Goal: Information Seeking & Learning: Check status

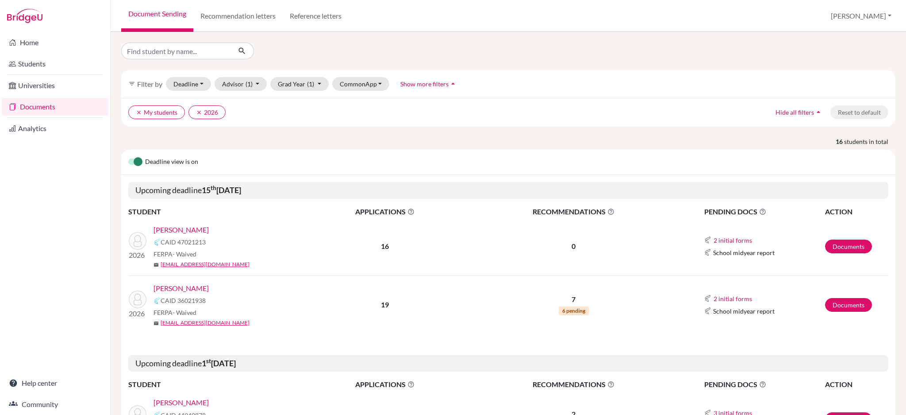
click at [165, 231] on link "Lin, Jolie" at bounding box center [181, 229] width 55 height 11
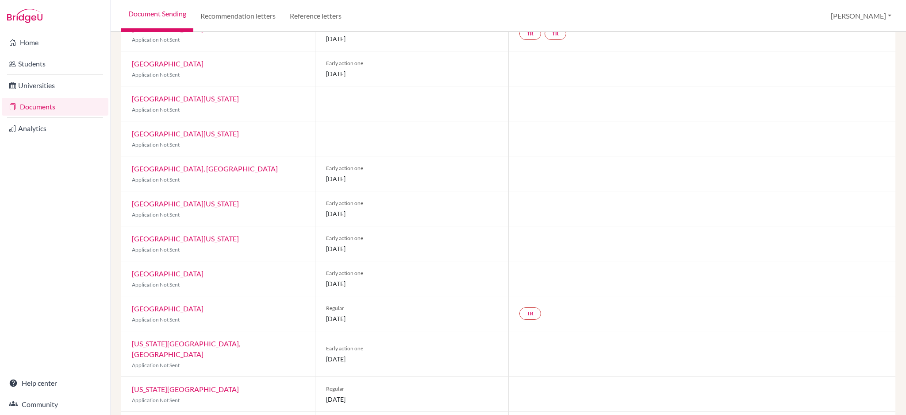
scroll to position [127, 0]
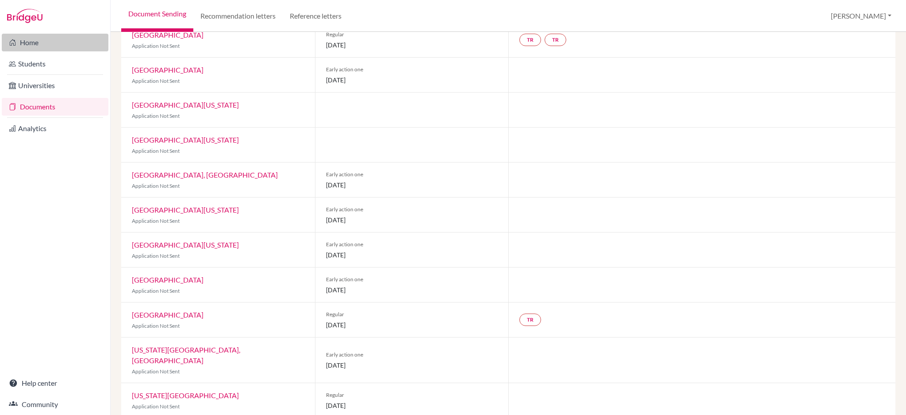
click at [32, 37] on link "Home" at bounding box center [55, 43] width 107 height 18
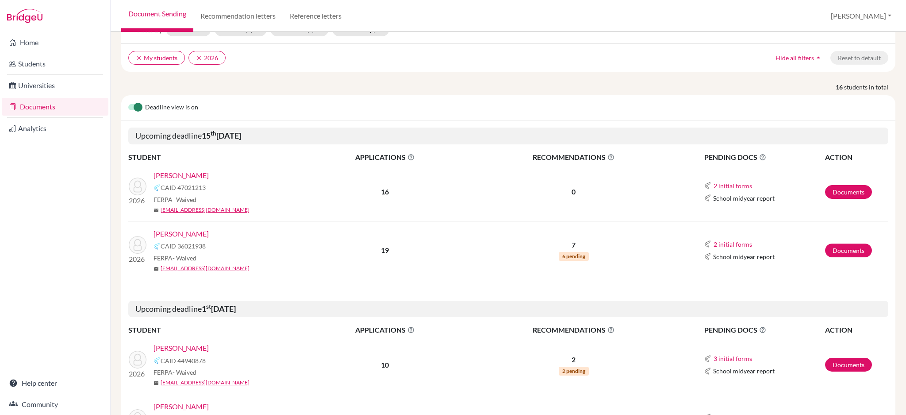
scroll to position [118, 0]
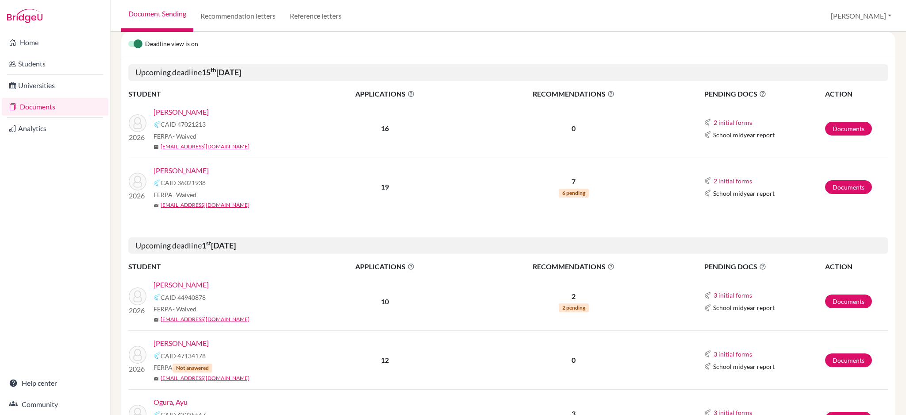
click at [182, 169] on link "[PERSON_NAME]" at bounding box center [181, 170] width 55 height 11
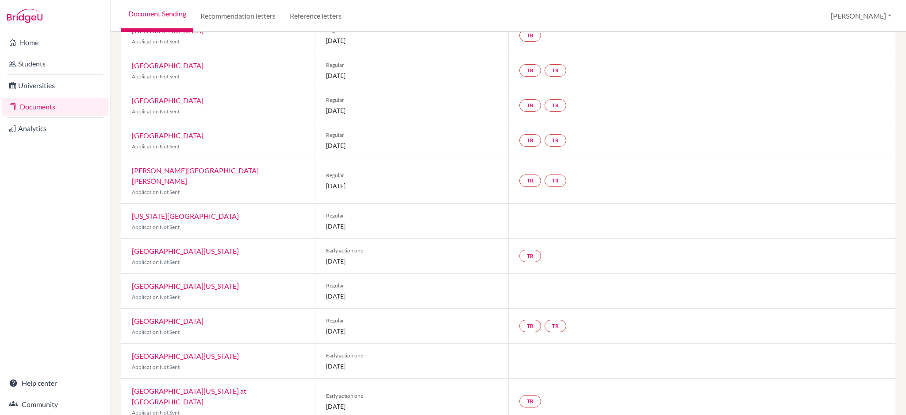
scroll to position [408, 0]
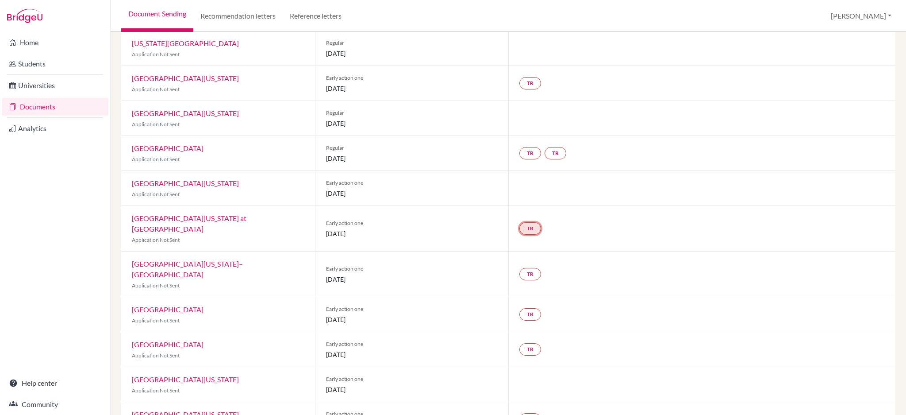
click at [525, 222] on link "TR" at bounding box center [530, 228] width 22 height 12
click at [589, 223] on div "TR Teacher recommendation Incomplete" at bounding box center [701, 228] width 387 height 45
click at [224, 211] on div "[GEOGRAPHIC_DATA][US_STATE] at [GEOGRAPHIC_DATA] Application Not Sent" at bounding box center [218, 228] width 194 height 45
click at [224, 214] on link "[GEOGRAPHIC_DATA][US_STATE] at [GEOGRAPHIC_DATA]" at bounding box center [189, 223] width 115 height 19
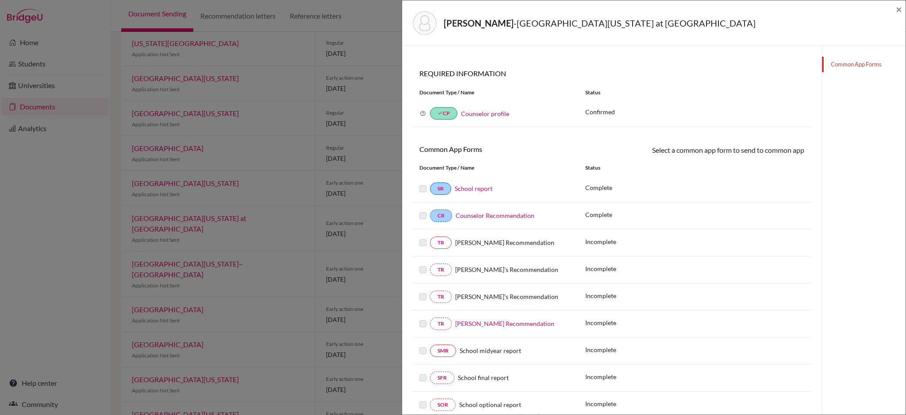
scroll to position [100, 0]
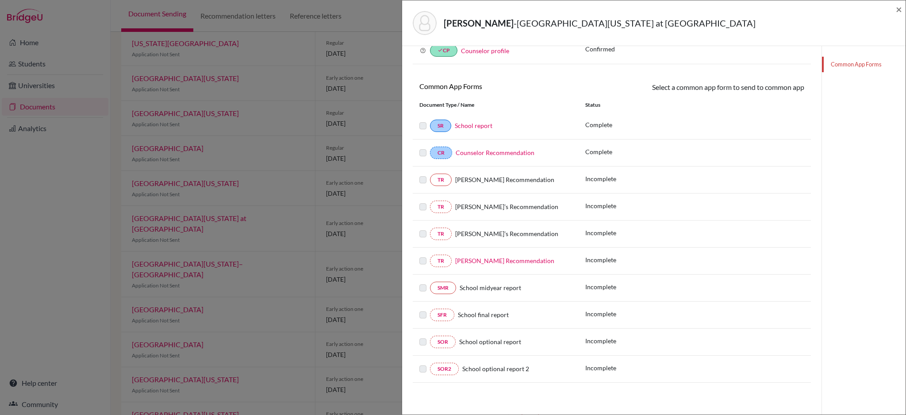
click at [512, 258] on link "[PERSON_NAME] Recommendation" at bounding box center [504, 261] width 99 height 8
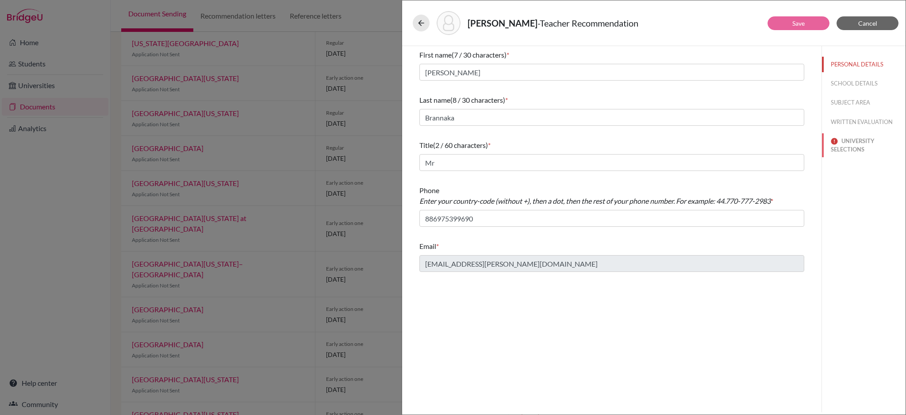
click at [842, 150] on button "UNIVERSITY SELECTIONS" at bounding box center [864, 145] width 84 height 24
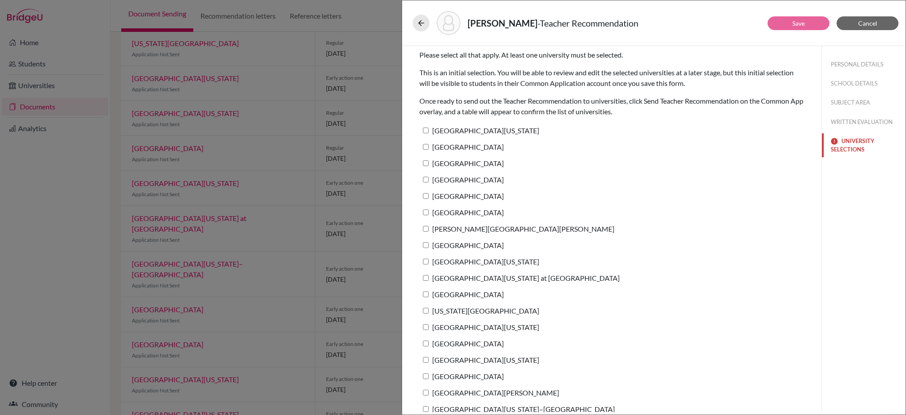
scroll to position [10, 0]
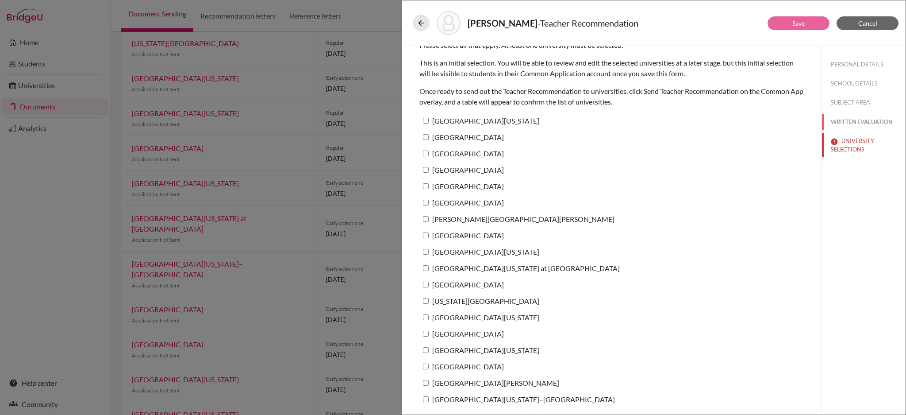
click at [872, 124] on button "WRITTEN EVALUATION" at bounding box center [864, 121] width 84 height 15
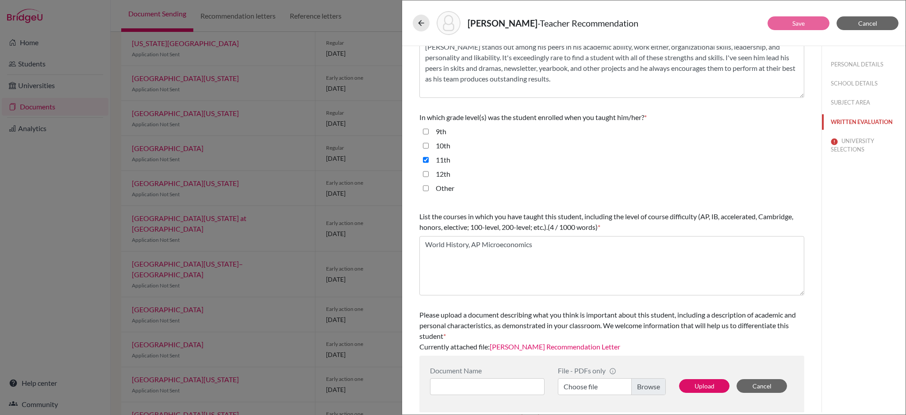
scroll to position [0, 0]
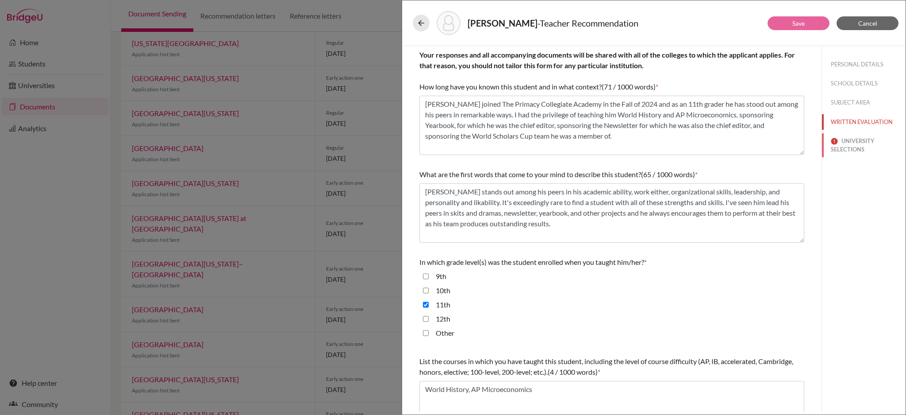
click at [841, 142] on button "UNIVERSITY SELECTIONS" at bounding box center [864, 145] width 84 height 24
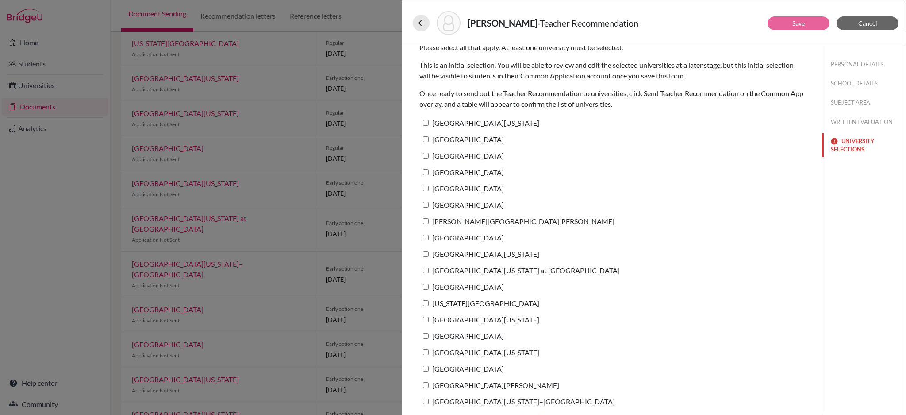
scroll to position [10, 0]
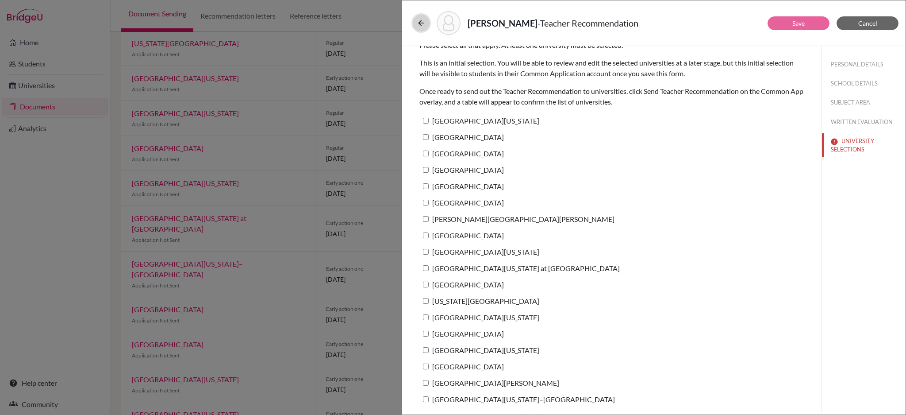
click at [417, 19] on button at bounding box center [421, 23] width 17 height 17
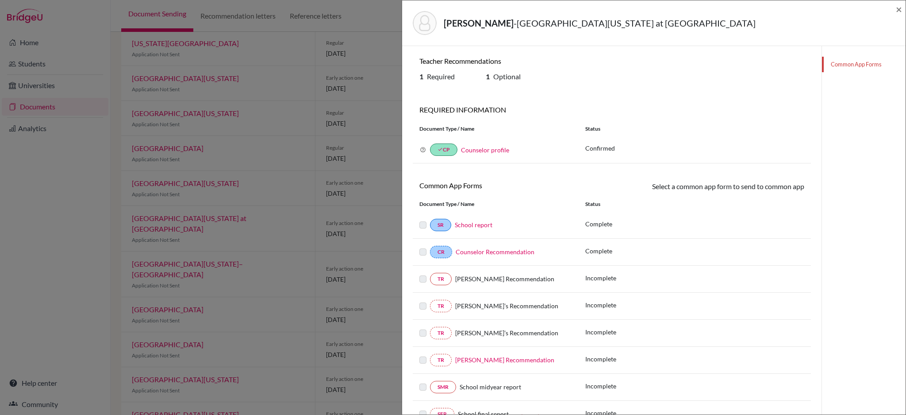
click at [369, 20] on div "[PERSON_NAME] - [GEOGRAPHIC_DATA][US_STATE] at [GEOGRAPHIC_DATA] × Teacher Reco…" at bounding box center [453, 207] width 906 height 415
click at [896, 10] on span "×" at bounding box center [899, 9] width 6 height 13
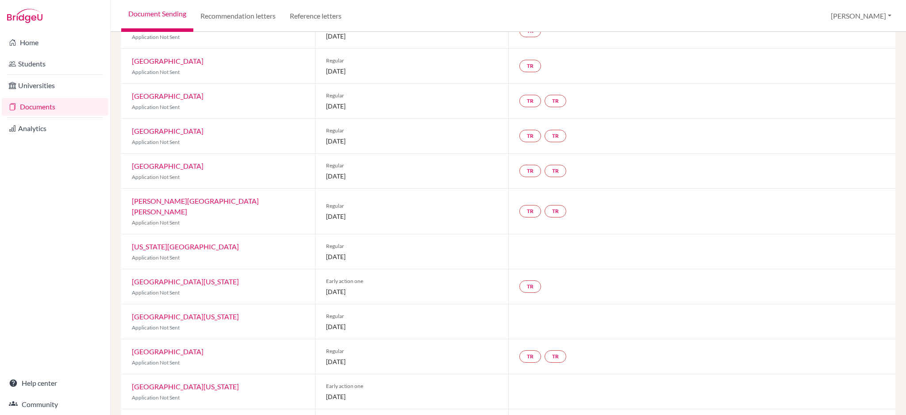
scroll to position [114, 0]
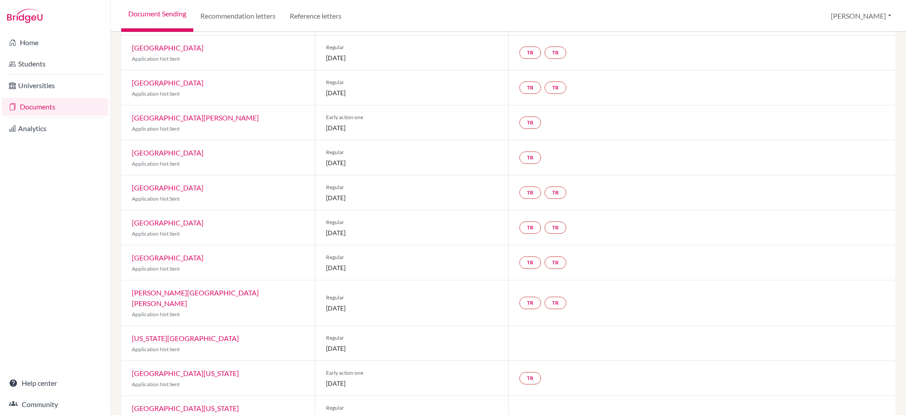
click at [188, 119] on link "[GEOGRAPHIC_DATA][PERSON_NAME]" at bounding box center [195, 117] width 127 height 8
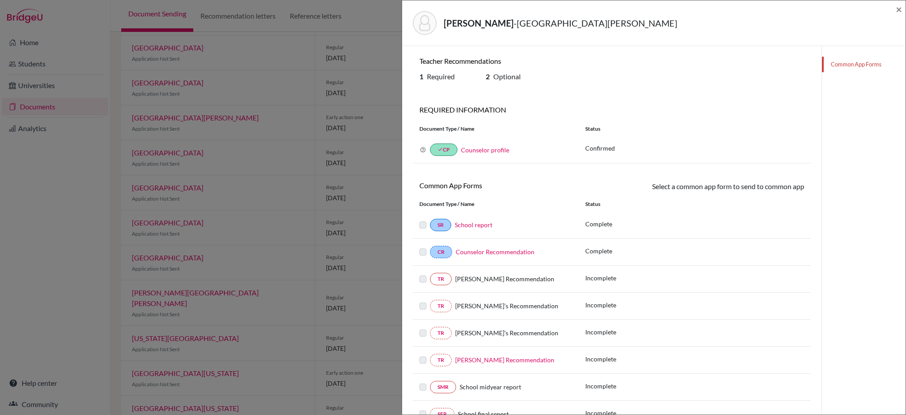
click at [371, 19] on div "[PERSON_NAME] - [GEOGRAPHIC_DATA][PERSON_NAME] × Teacher Recommendations 1 Requ…" at bounding box center [453, 207] width 906 height 415
click at [898, 10] on span "×" at bounding box center [899, 9] width 6 height 13
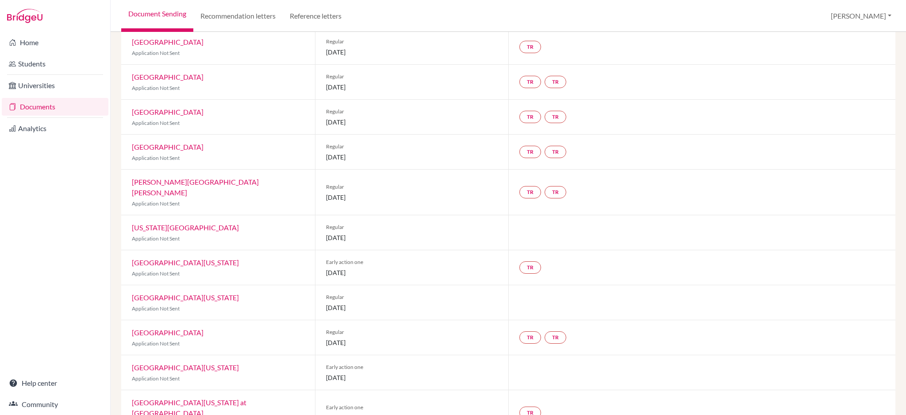
scroll to position [231, 0]
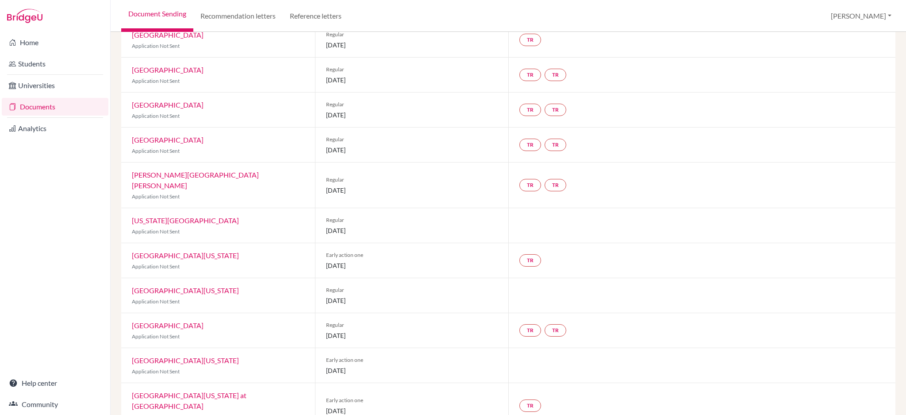
click at [81, 17] on div at bounding box center [55, 16] width 110 height 32
drag, startPoint x: 324, startPoint y: 187, endPoint x: 388, endPoint y: 187, distance: 63.3
click at [388, 187] on span "[DATE]" at bounding box center [412, 189] width 172 height 9
click at [407, 185] on span "[DATE]" at bounding box center [412, 189] width 172 height 9
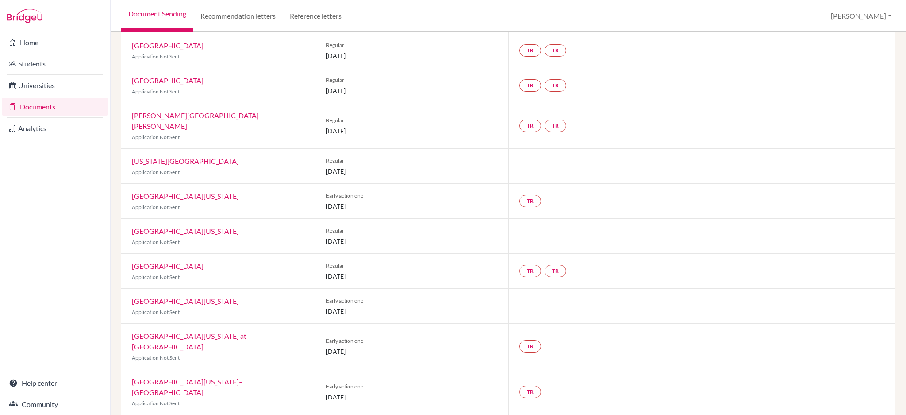
scroll to position [408, 0]
